Goal: Information Seeking & Learning: Learn about a topic

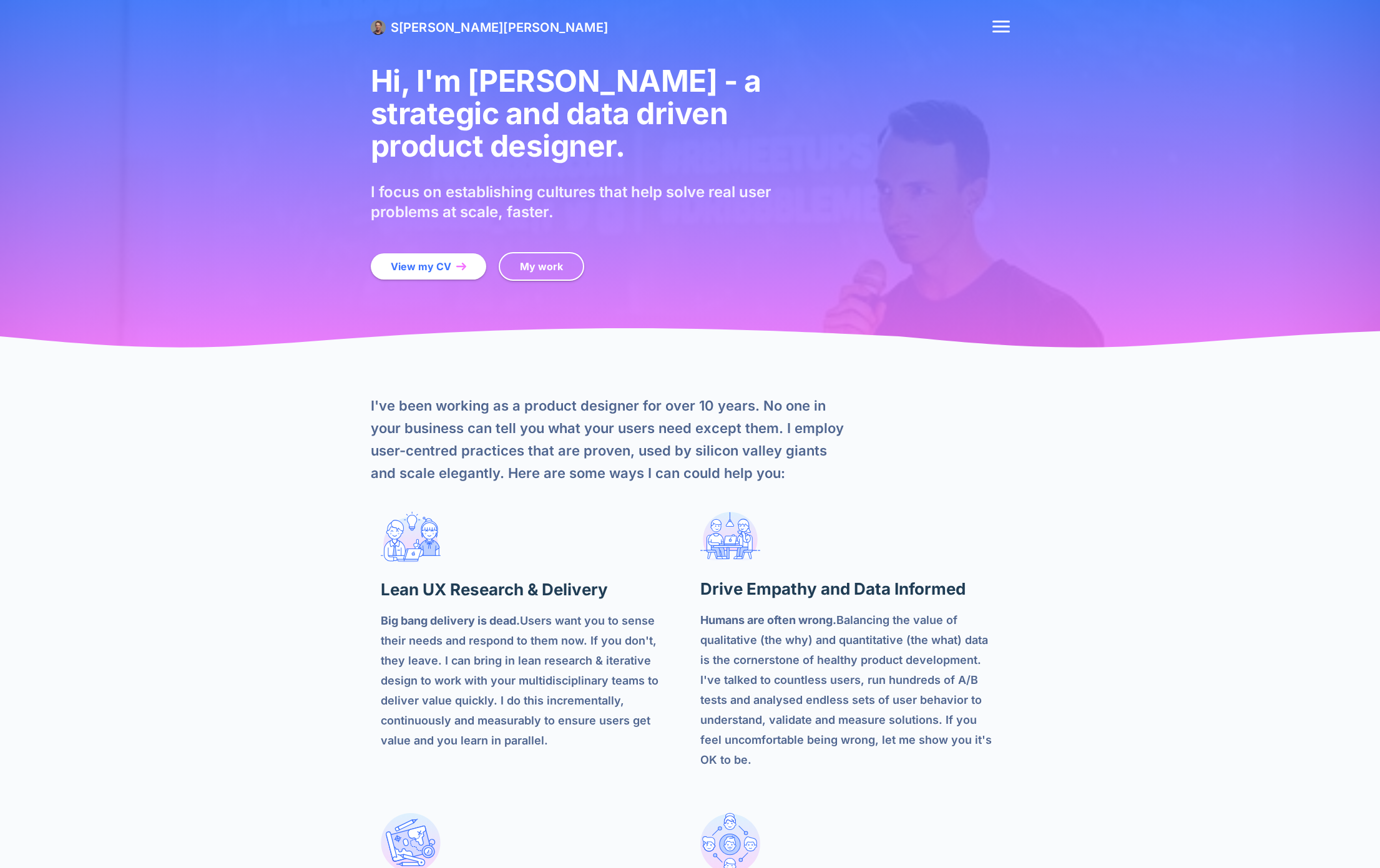
click at [450, 15] on div "S haun Byrne My Process About Me Get in Touch" at bounding box center [690, 27] width 639 height 55
click at [450, 24] on span "S haun Byrne" at bounding box center [499, 27] width 217 height 15
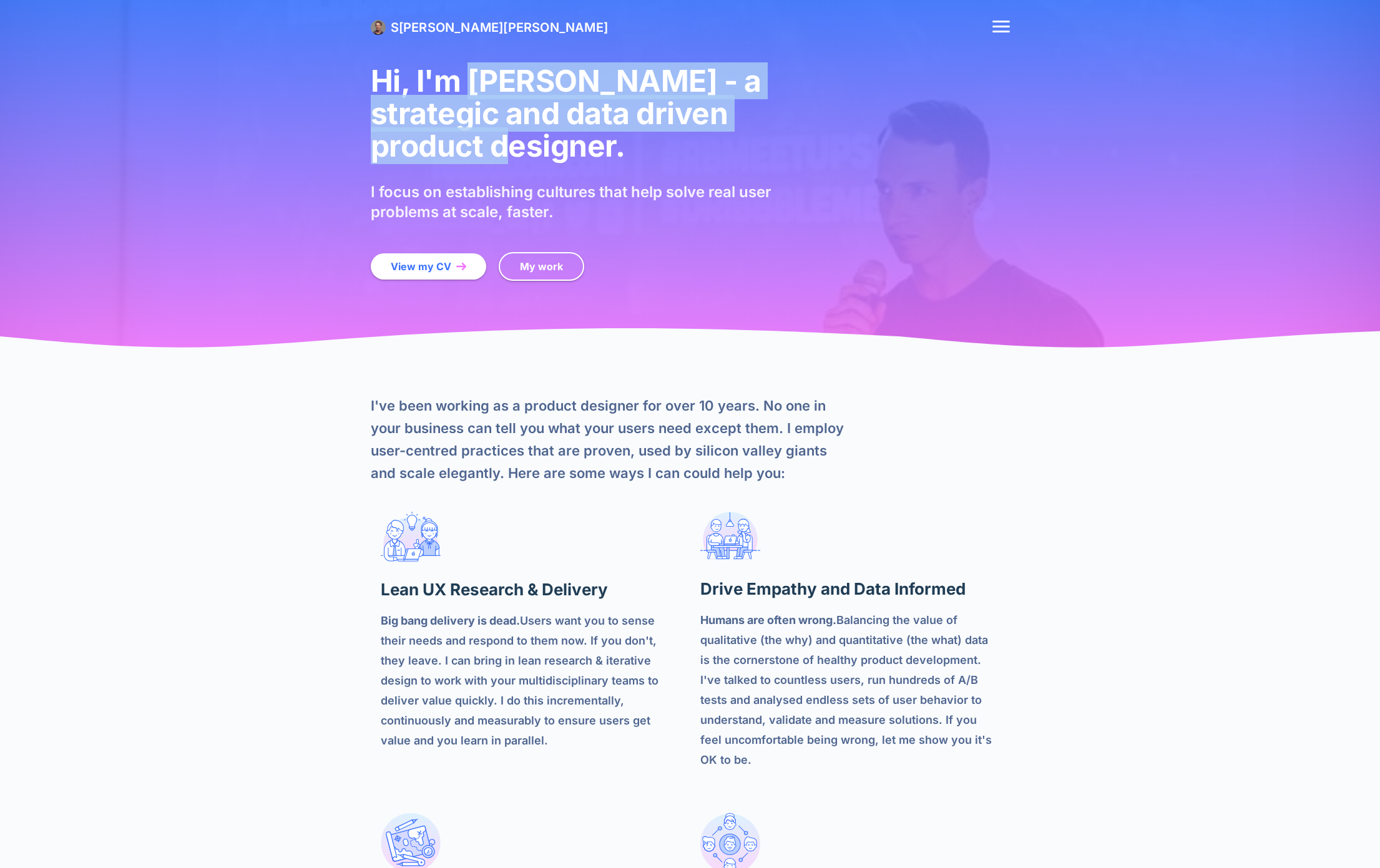
drag, startPoint x: 734, startPoint y: 120, endPoint x: 464, endPoint y: 72, distance: 274.2
click at [464, 74] on h1 "Hi, I'm [PERSON_NAME] - a strategic and data driven product designer." at bounding box center [582, 114] width 424 height 98
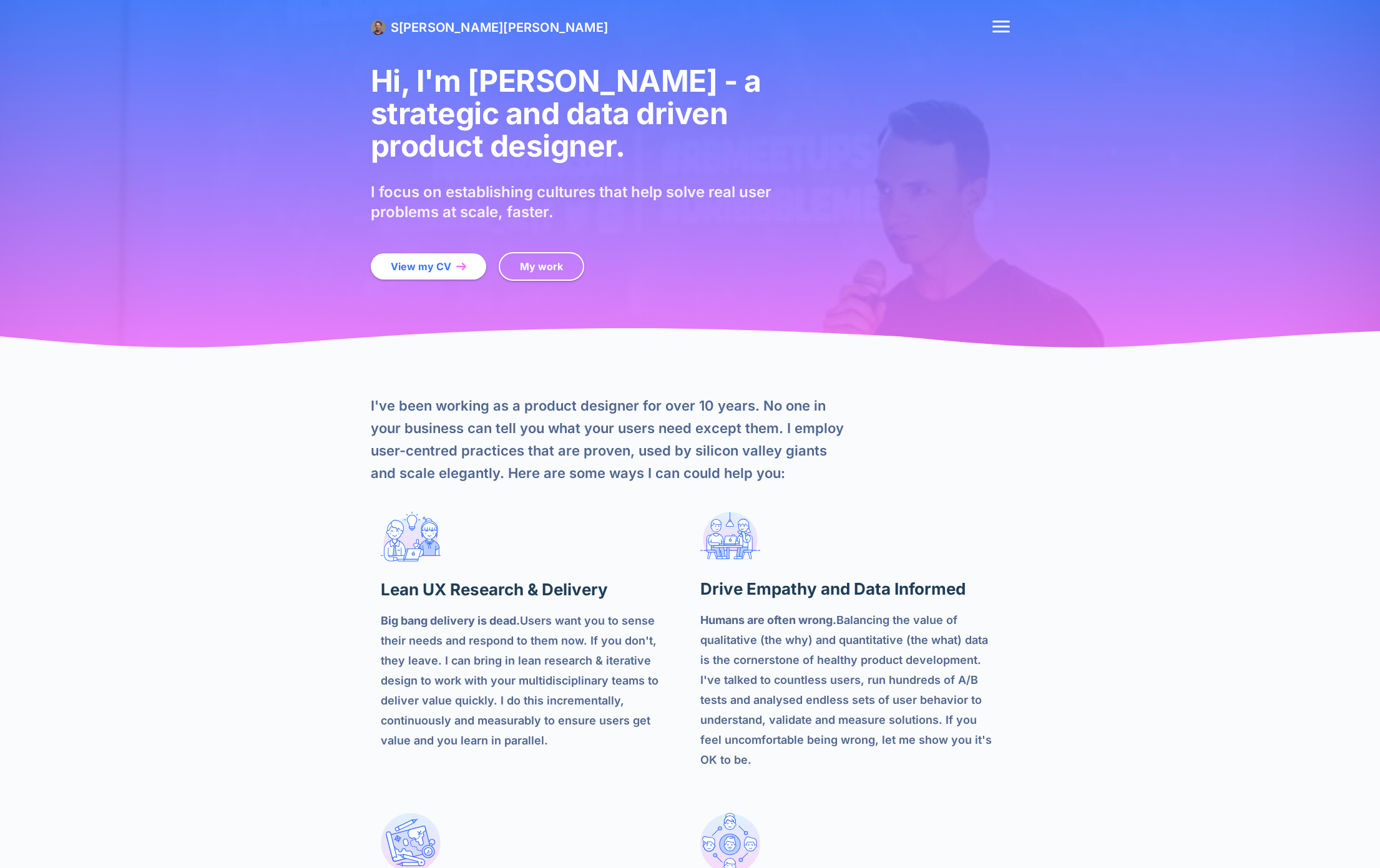
click at [731, 251] on div "View my CV My work" at bounding box center [690, 266] width 639 height 49
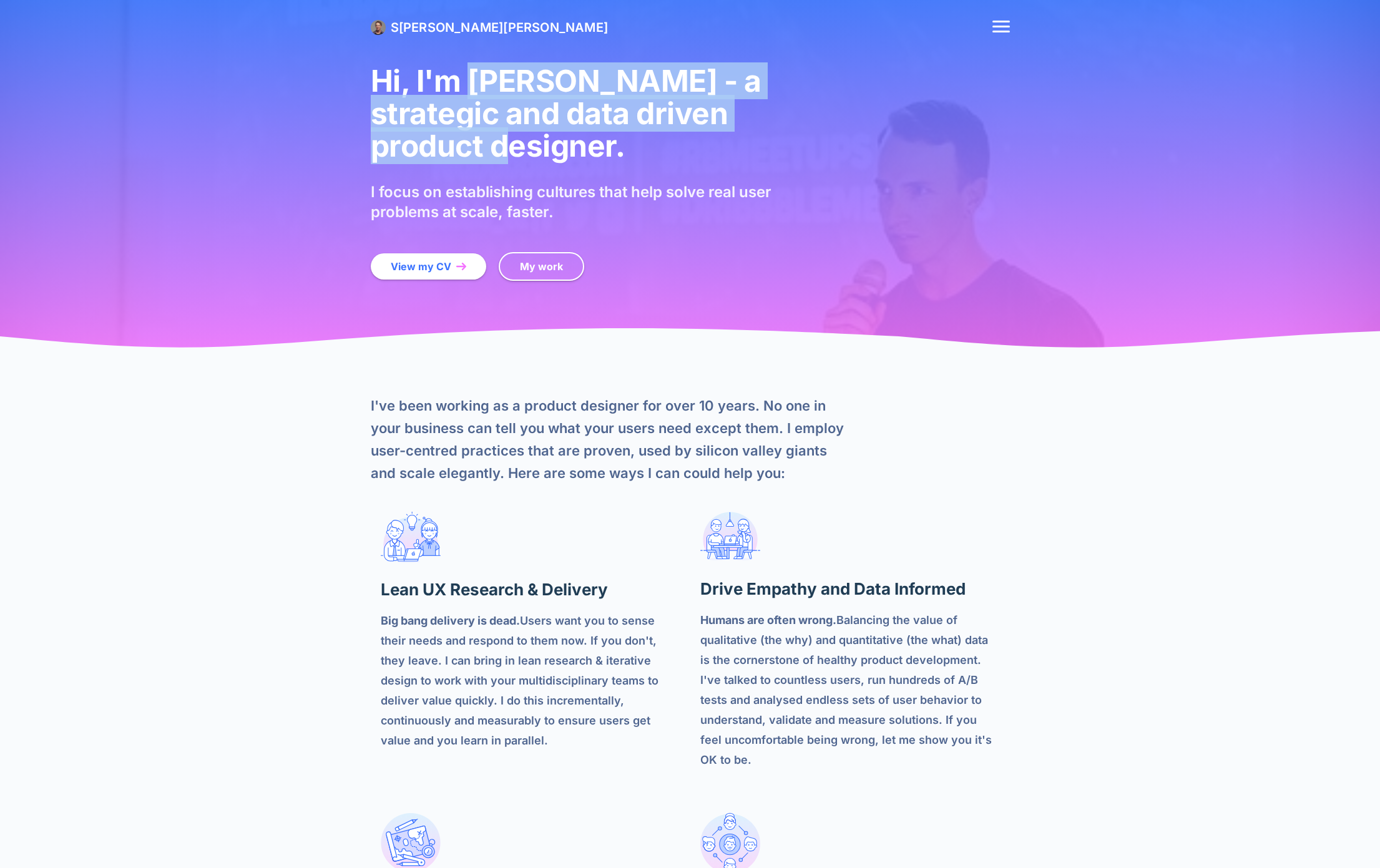
drag, startPoint x: 463, startPoint y: 84, endPoint x: 768, endPoint y: 117, distance: 306.8
click at [768, 117] on h1 "Hi, I'm [PERSON_NAME] - a strategic and data driven product designer." at bounding box center [582, 114] width 424 height 98
copy h1 "[PERSON_NAME] - a strategic and data driven product designer."
click at [508, 121] on h1 "Hi, I'm [PERSON_NAME] - a strategic and data driven product designer." at bounding box center [582, 114] width 424 height 98
drag, startPoint x: 378, startPoint y: 79, endPoint x: 773, endPoint y: 107, distance: 396.0
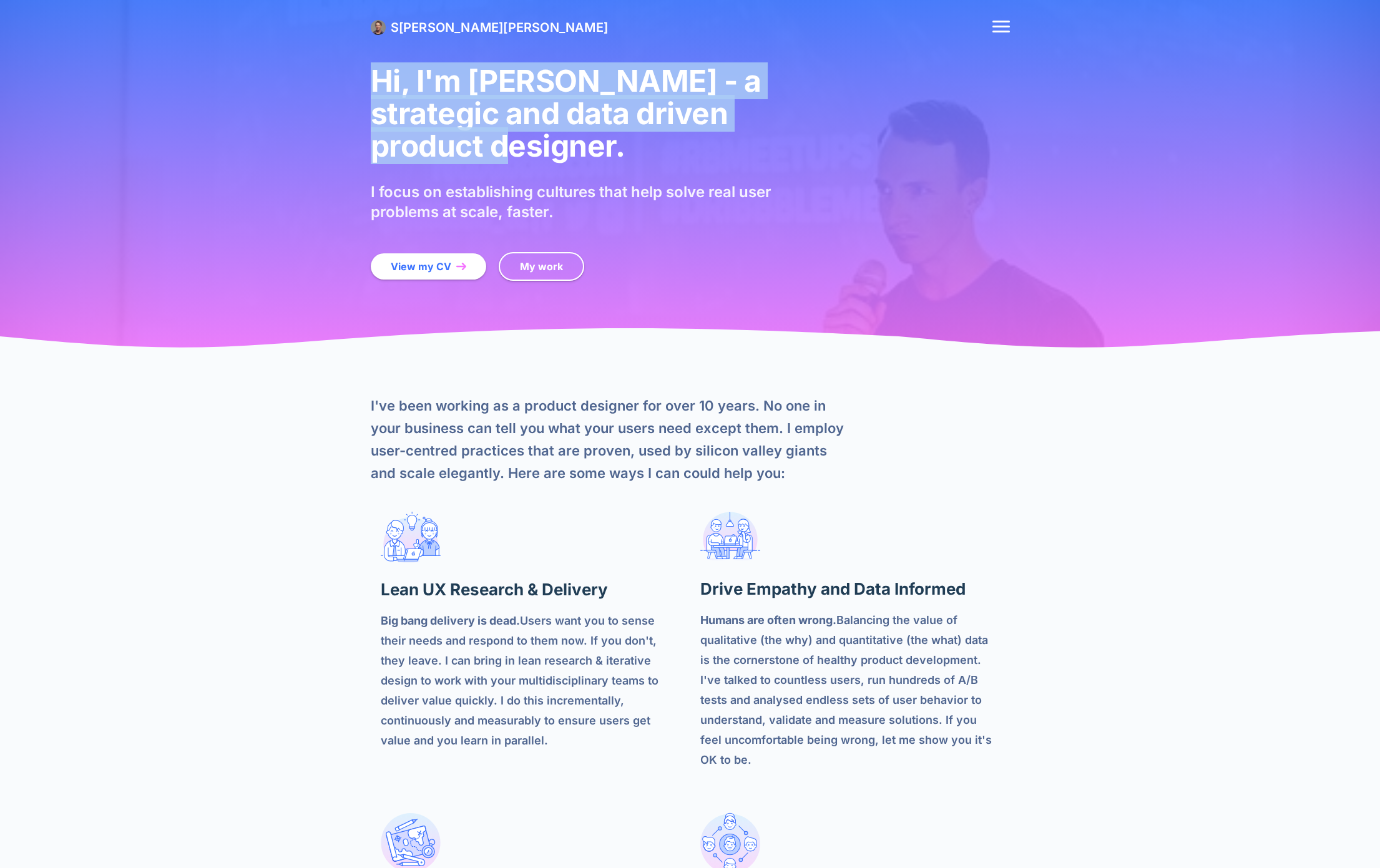
click at [774, 107] on h1 "Hi, I'm [PERSON_NAME] - a strategic and data driven product designer." at bounding box center [582, 114] width 424 height 98
copy h1 "Hi, I'm [PERSON_NAME] - a strategic and data driven product designer."
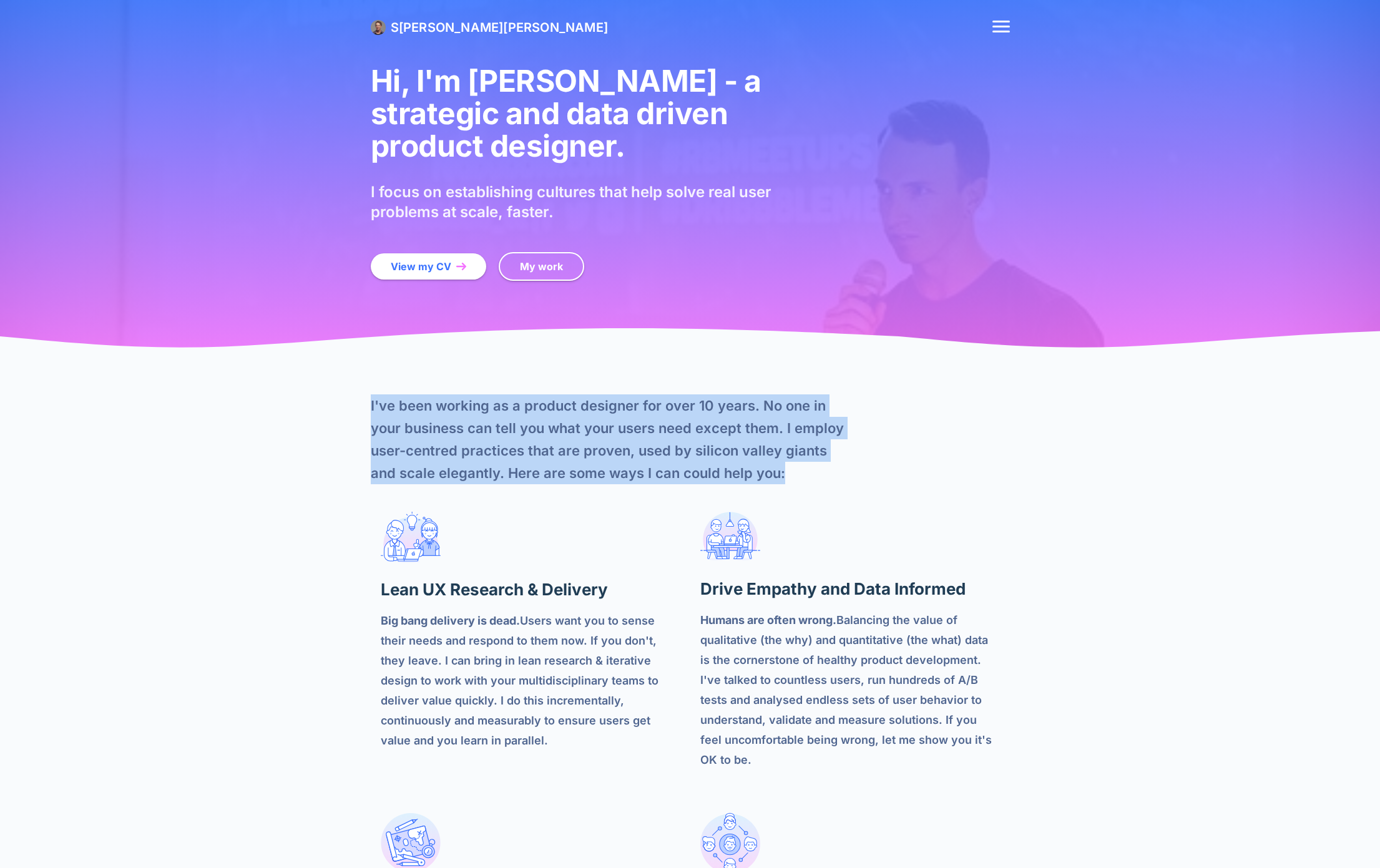
drag, startPoint x: 367, startPoint y: 373, endPoint x: 668, endPoint y: 439, distance: 308.2
click at [668, 439] on section "I've been working as a product designer for over 10 years. No one in your busin…" at bounding box center [690, 804] width 1380 height 877
copy p "I've been working as a product designer for over 10 years. No one in your busin…"
